Goal: Transaction & Acquisition: Purchase product/service

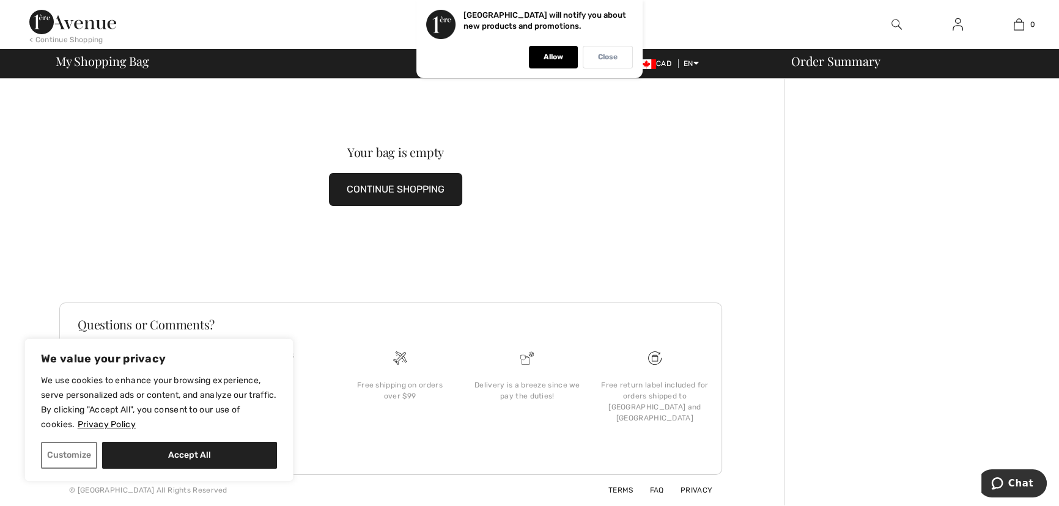
click at [592, 51] on div "Close" at bounding box center [608, 57] width 50 height 23
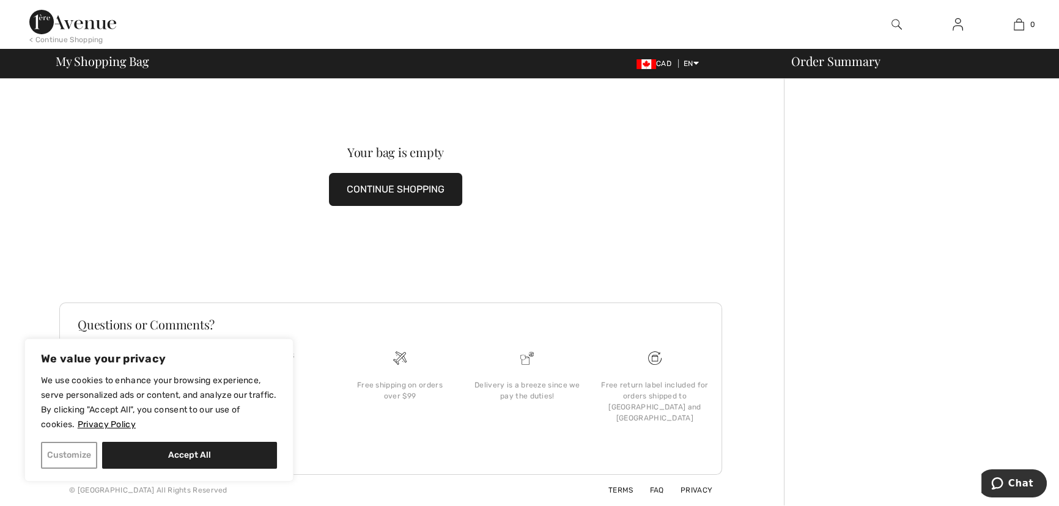
click at [57, 450] on button "Customize" at bounding box center [69, 455] width 56 height 27
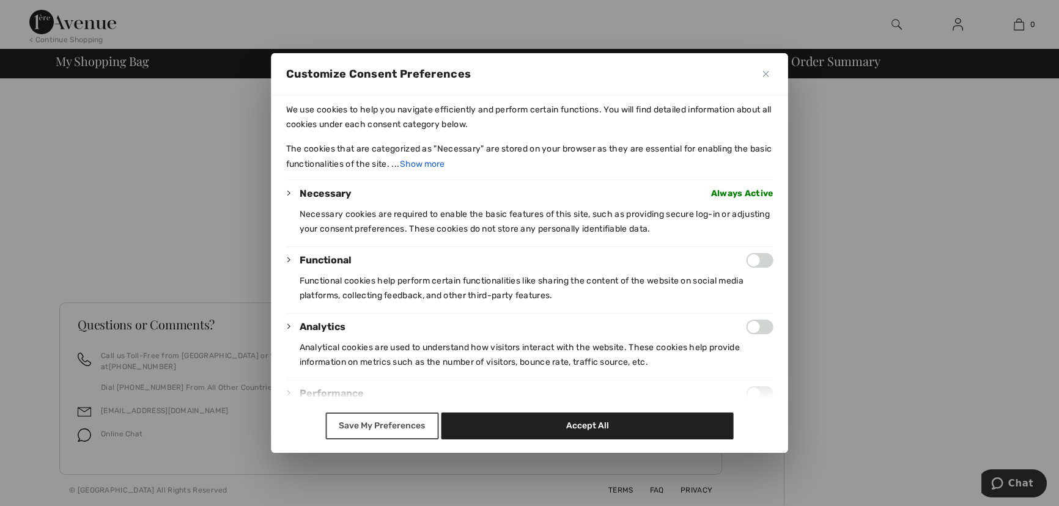
click at [410, 417] on button "Save My Preferences" at bounding box center [381, 426] width 113 height 27
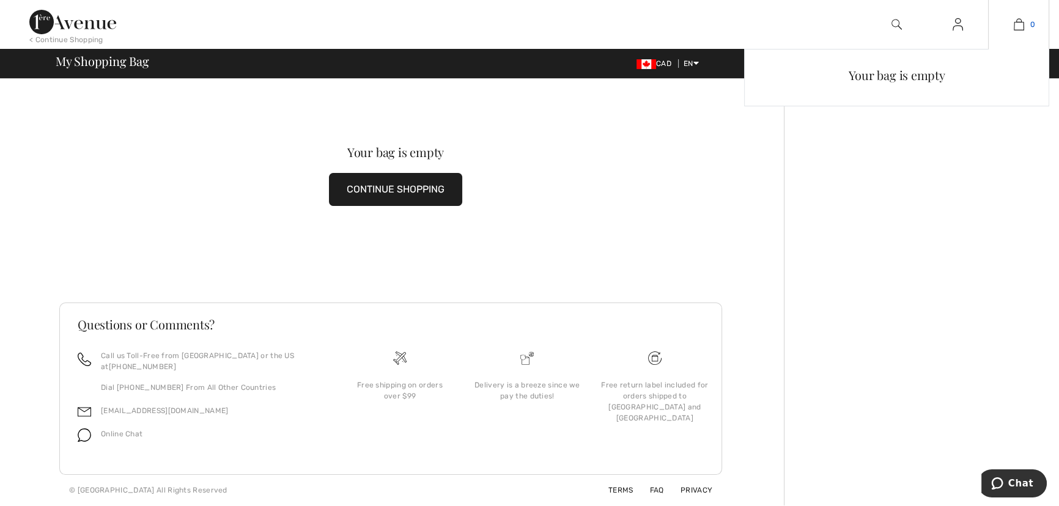
click at [1018, 24] on img at bounding box center [1019, 24] width 10 height 15
